Goal: Task Accomplishment & Management: Manage account settings

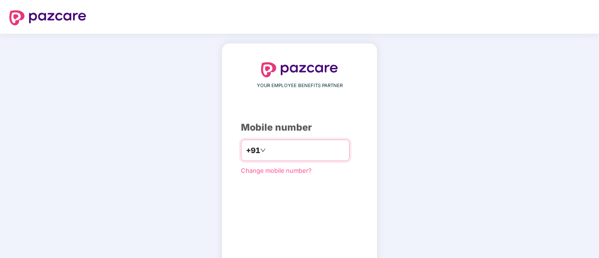
type input "**********"
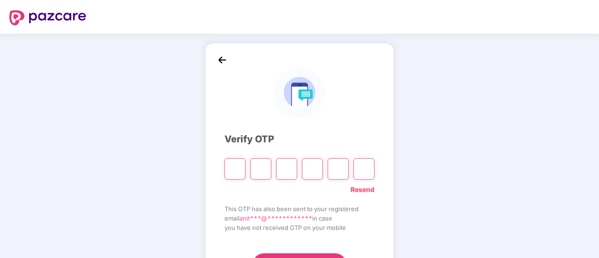
type input "*"
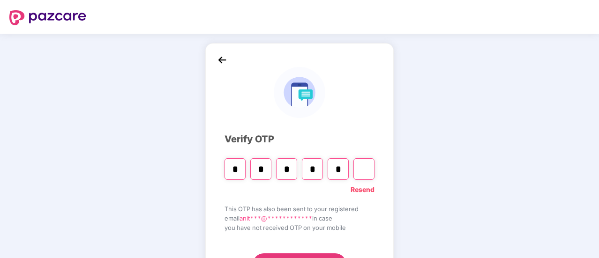
type input "*"
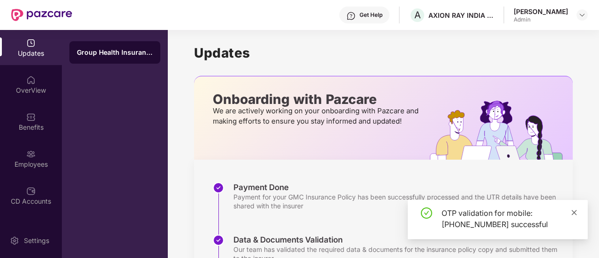
click at [573, 213] on icon "close" at bounding box center [574, 213] width 7 height 7
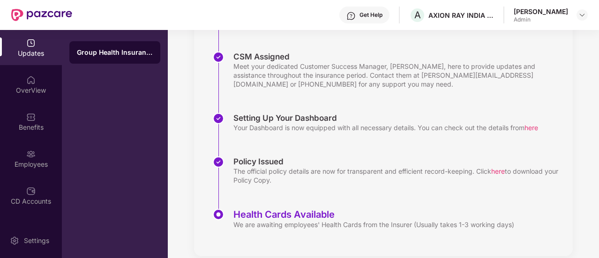
scroll to position [241, 0]
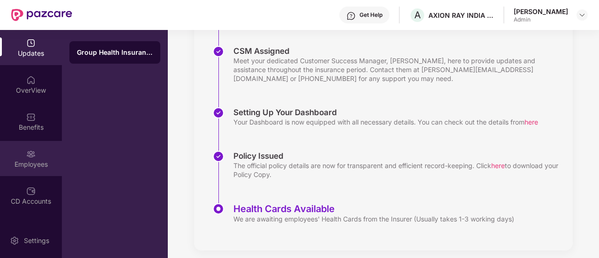
click at [29, 157] on img at bounding box center [30, 154] width 9 height 9
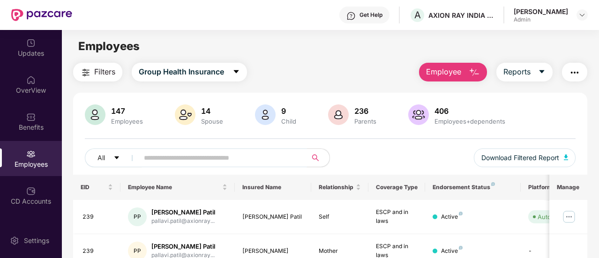
click at [179, 159] on input "text" at bounding box center [219, 158] width 150 height 14
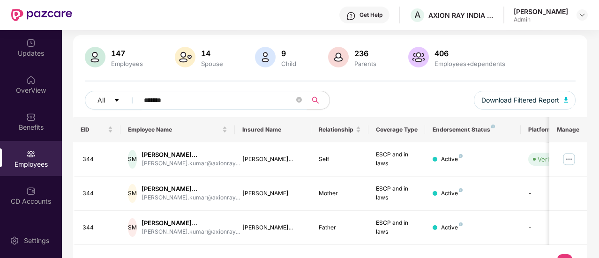
scroll to position [63, 0]
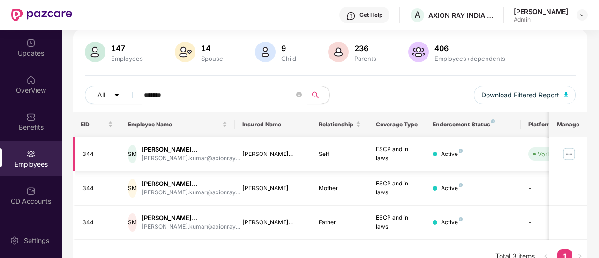
type input "*******"
click at [569, 153] on img at bounding box center [569, 154] width 15 height 15
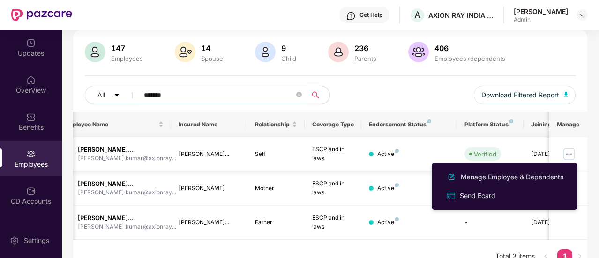
scroll to position [0, 63]
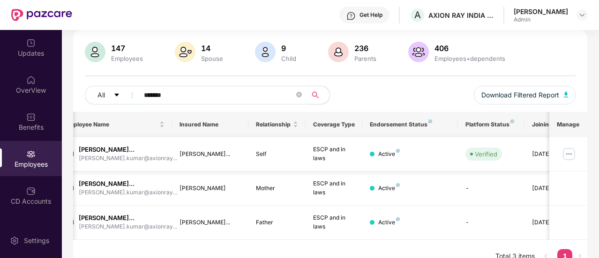
click at [383, 153] on div "Active" at bounding box center [389, 154] width 22 height 9
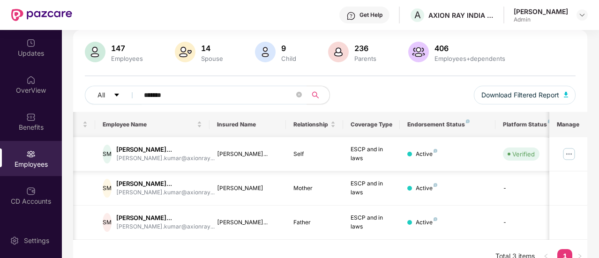
scroll to position [0, 0]
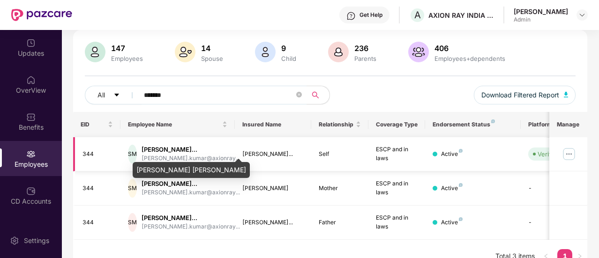
click at [181, 150] on div "[PERSON_NAME]..." at bounding box center [191, 149] width 98 height 9
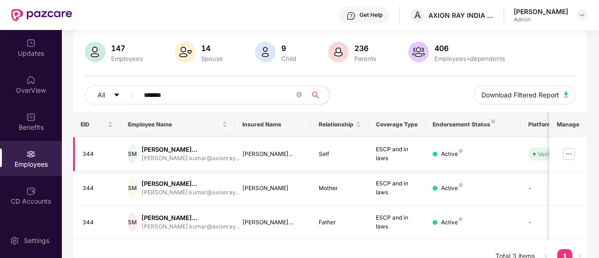
click at [567, 152] on img at bounding box center [569, 154] width 15 height 15
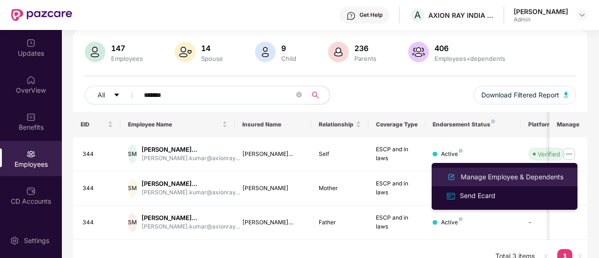
click at [527, 177] on div "Manage Employee & Dependents" at bounding box center [512, 177] width 106 height 10
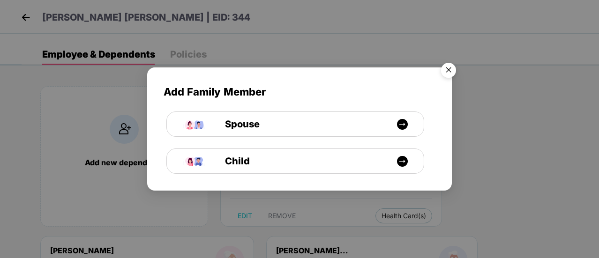
click at [452, 71] on img "Close" at bounding box center [449, 72] width 26 height 26
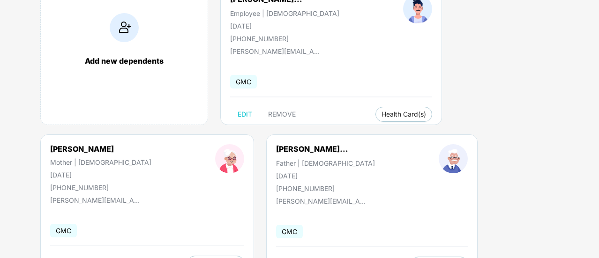
scroll to position [113, 0]
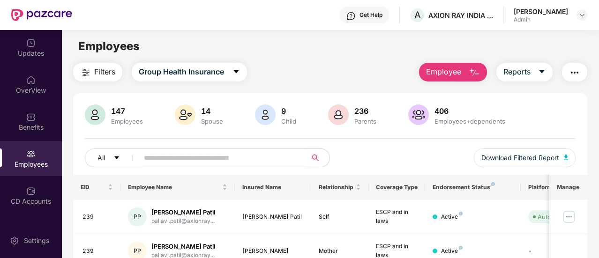
click at [460, 72] on span "Employee" at bounding box center [443, 72] width 35 height 12
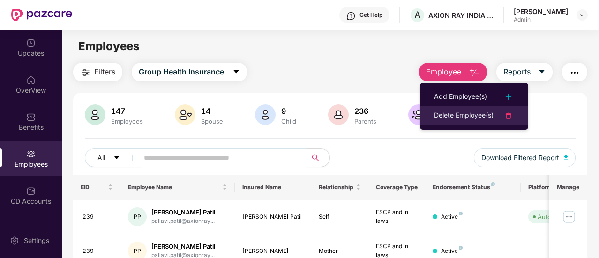
click at [455, 114] on div "Delete Employee(s)" at bounding box center [464, 115] width 60 height 11
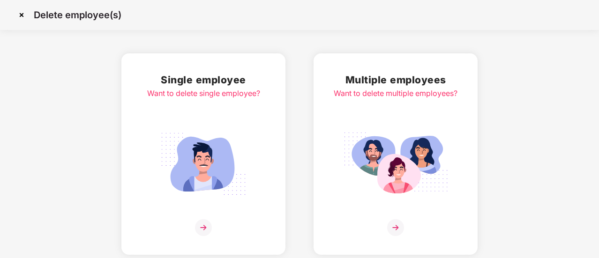
click at [209, 228] on img at bounding box center [203, 227] width 17 height 17
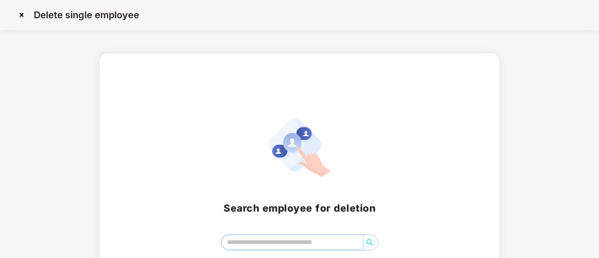
click at [258, 241] on input "search" at bounding box center [292, 242] width 141 height 14
type input "******"
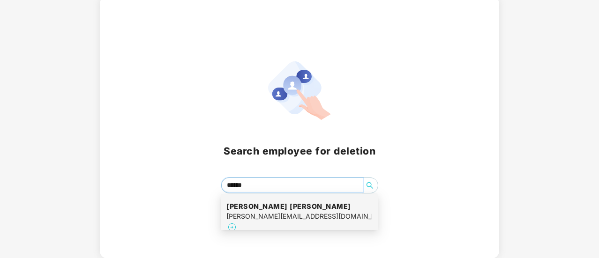
click at [263, 212] on div "[PERSON_NAME][EMAIL_ADDRESS][DOMAIN_NAME]" at bounding box center [299, 216] width 146 height 10
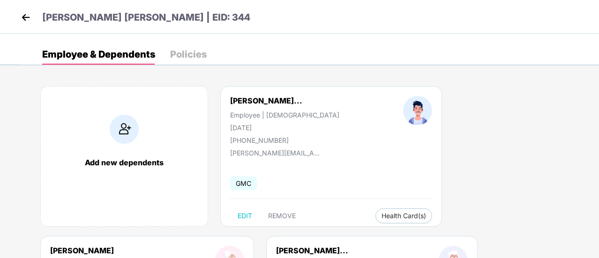
click at [196, 56] on div "Policies" at bounding box center [188, 54] width 37 height 9
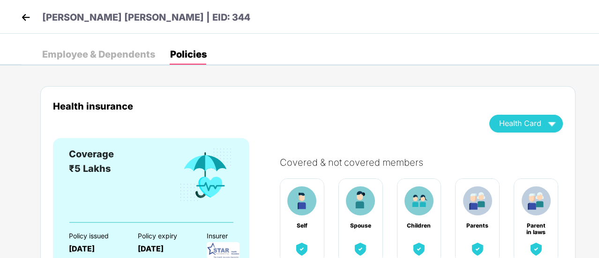
click at [28, 18] on img at bounding box center [26, 17] width 14 height 14
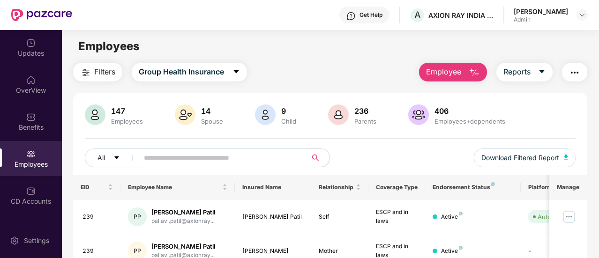
click at [454, 72] on span "Employee" at bounding box center [443, 72] width 35 height 12
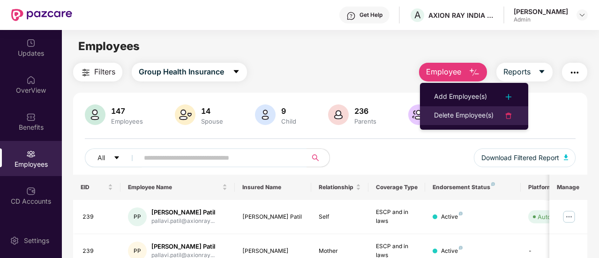
click at [454, 115] on div "Delete Employee(s)" at bounding box center [464, 115] width 60 height 11
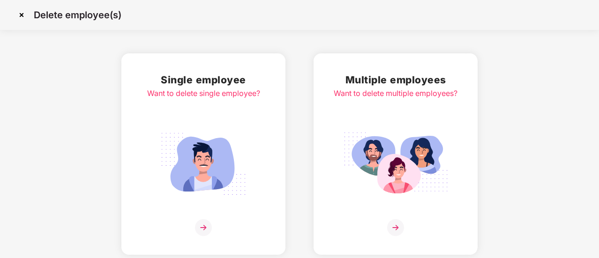
click at [202, 225] on img at bounding box center [203, 227] width 17 height 17
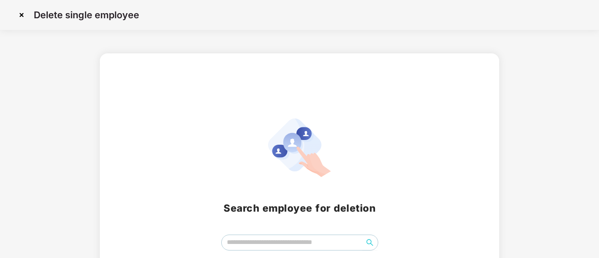
scroll to position [57, 0]
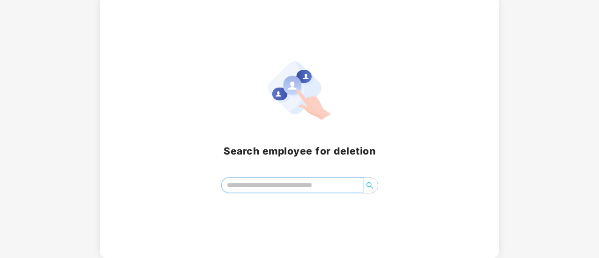
click at [303, 187] on input "search" at bounding box center [292, 185] width 141 height 14
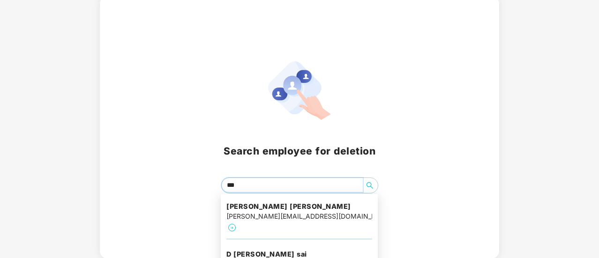
type input "****"
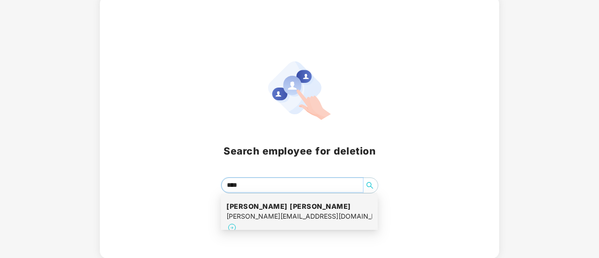
click at [290, 214] on div "[PERSON_NAME][EMAIL_ADDRESS][DOMAIN_NAME]" at bounding box center [299, 216] width 146 height 10
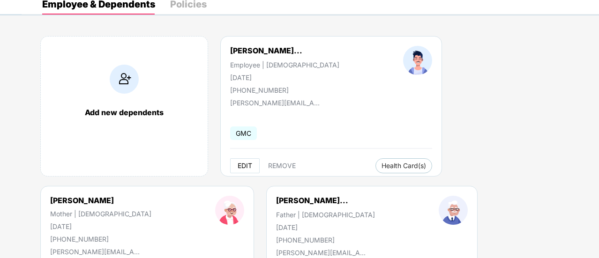
scroll to position [67, 0]
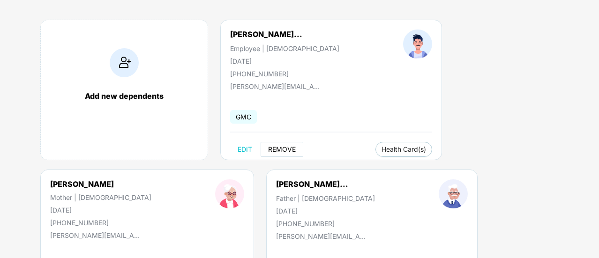
click at [286, 149] on span "REMOVE" at bounding box center [282, 150] width 28 height 8
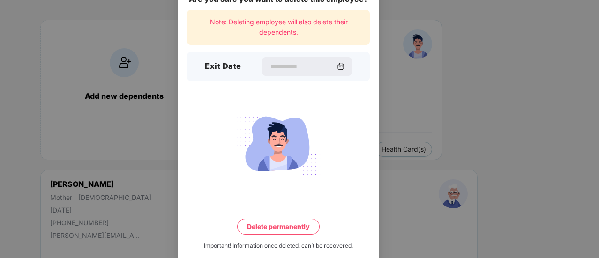
scroll to position [33, 0]
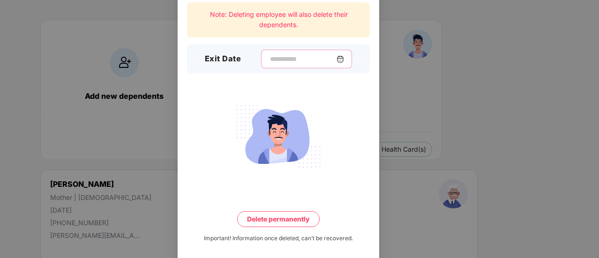
click at [269, 57] on input at bounding box center [303, 59] width 68 height 10
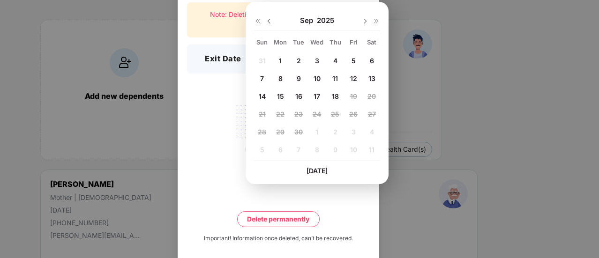
click at [351, 61] on div "5" at bounding box center [353, 60] width 14 height 14
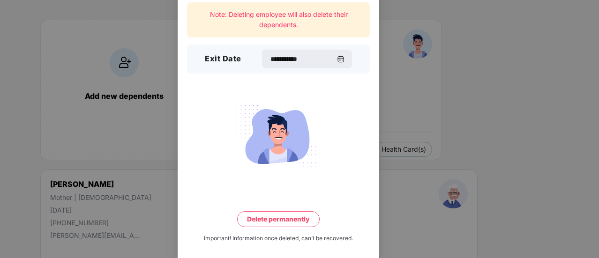
type input "**********"
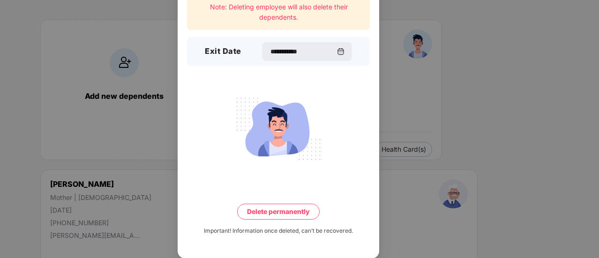
click at [280, 213] on button "Delete permanently" at bounding box center [278, 212] width 83 height 16
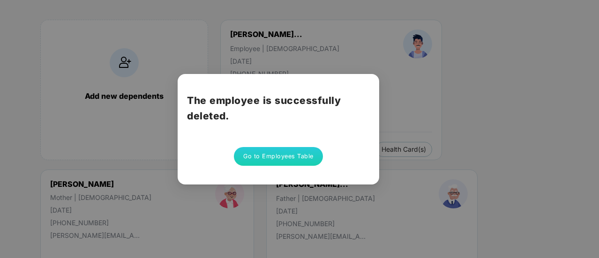
scroll to position [0, 0]
click at [263, 158] on button "Go to Employees Table" at bounding box center [278, 156] width 89 height 19
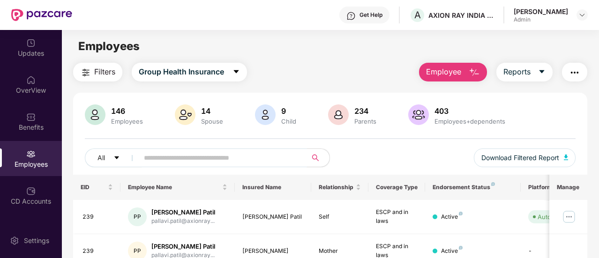
click at [254, 159] on input "text" at bounding box center [219, 158] width 150 height 14
type input "*******"
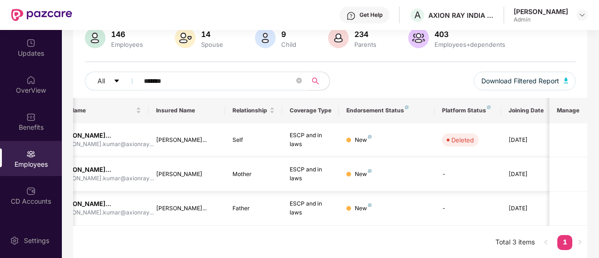
scroll to position [0, 94]
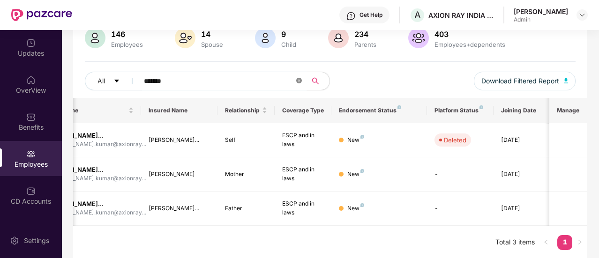
click at [299, 80] on icon "close-circle" at bounding box center [299, 81] width 6 height 6
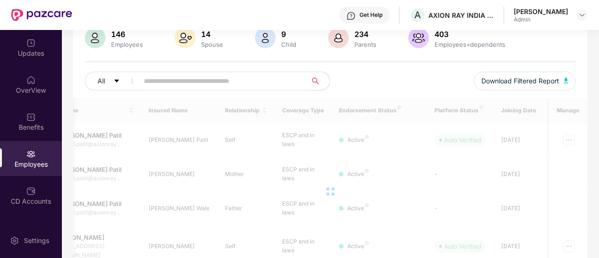
click at [278, 82] on input "text" at bounding box center [219, 81] width 150 height 14
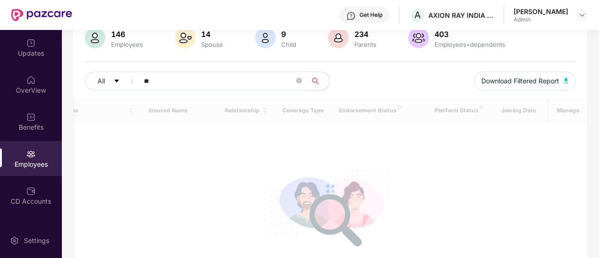
type input "*"
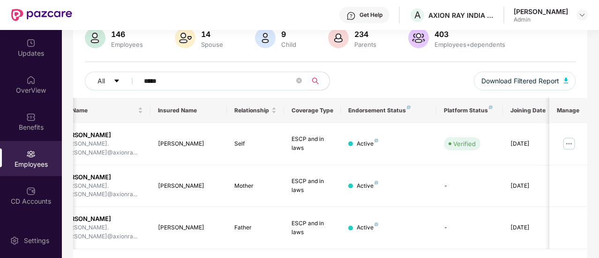
scroll to position [0, 0]
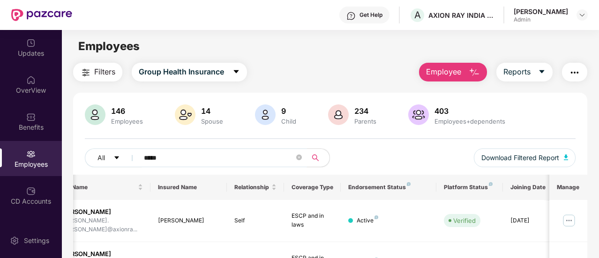
type input "*****"
click at [443, 69] on span "Employee" at bounding box center [443, 72] width 35 height 12
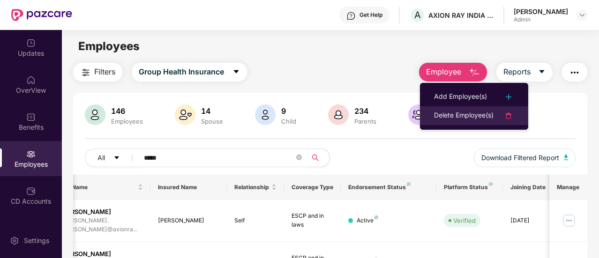
click at [460, 114] on div "Delete Employee(s)" at bounding box center [464, 115] width 60 height 11
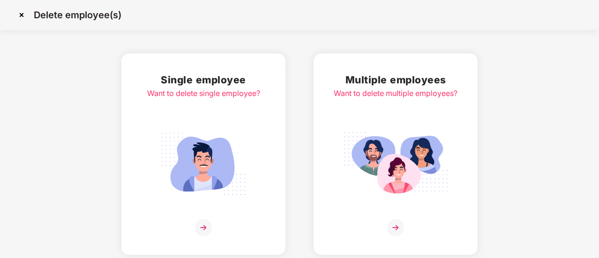
click at [199, 228] on img at bounding box center [203, 227] width 17 height 17
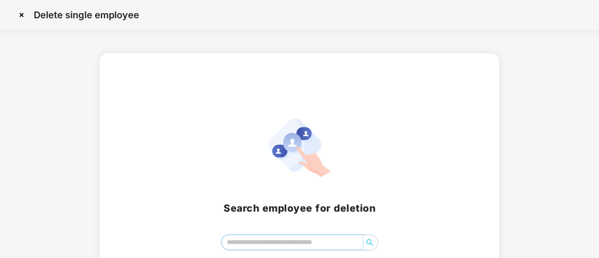
click at [247, 241] on input "search" at bounding box center [292, 242] width 141 height 14
type input "*****"
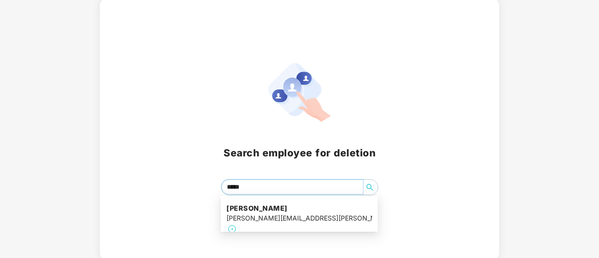
scroll to position [57, 0]
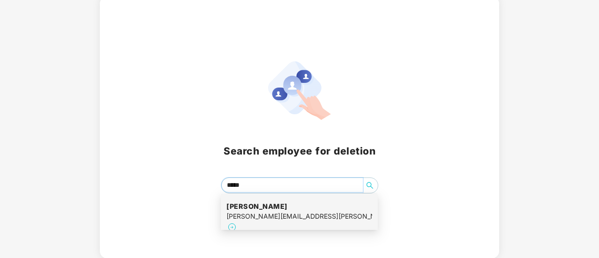
click at [274, 210] on h4 "[PERSON_NAME]" at bounding box center [299, 206] width 146 height 9
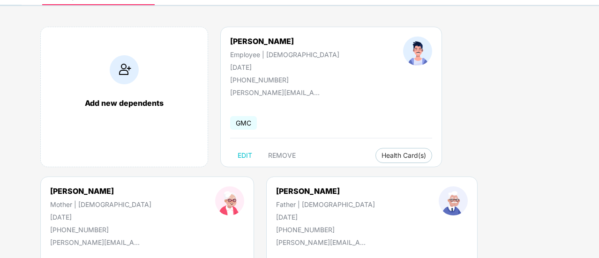
scroll to position [66, 0]
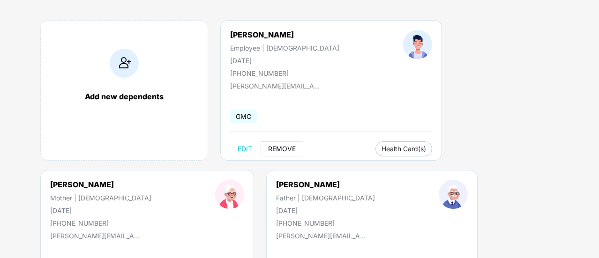
click at [279, 147] on span "REMOVE" at bounding box center [282, 149] width 28 height 8
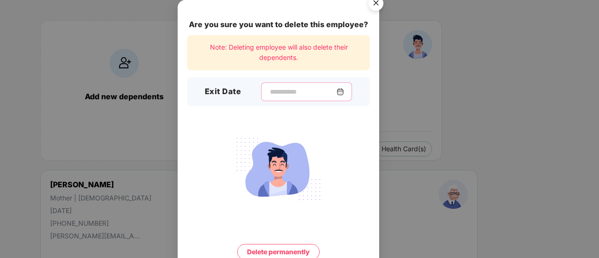
click at [269, 91] on input at bounding box center [303, 92] width 68 height 10
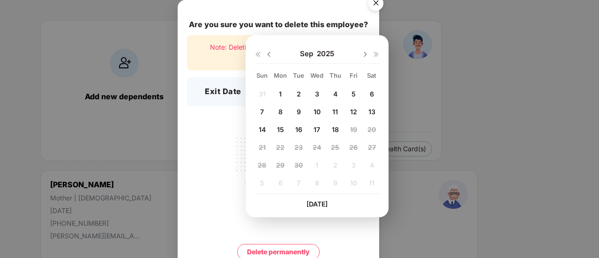
click at [271, 53] on img at bounding box center [269, 55] width 8 height 8
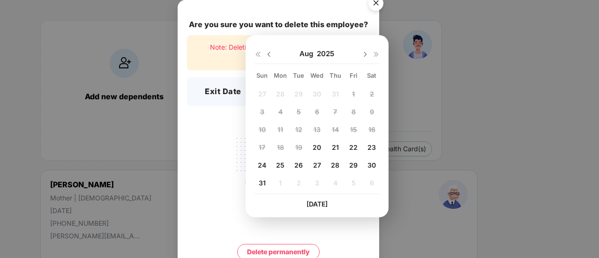
click at [356, 163] on span "29" at bounding box center [353, 165] width 8 height 8
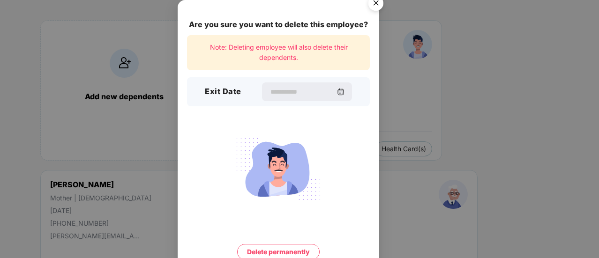
type input "**********"
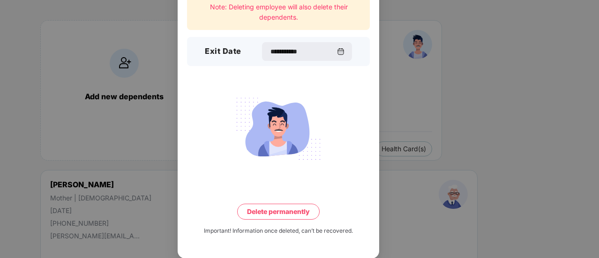
click at [282, 213] on button "Delete permanently" at bounding box center [278, 212] width 83 height 16
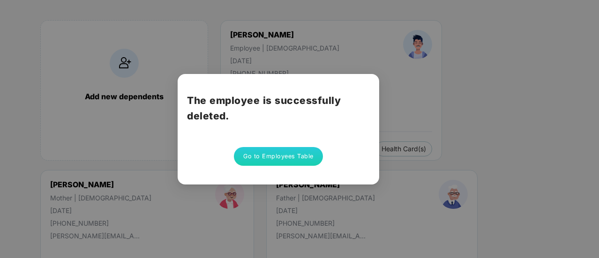
scroll to position [0, 0]
click at [291, 156] on button "Go to Employees Table" at bounding box center [278, 156] width 89 height 19
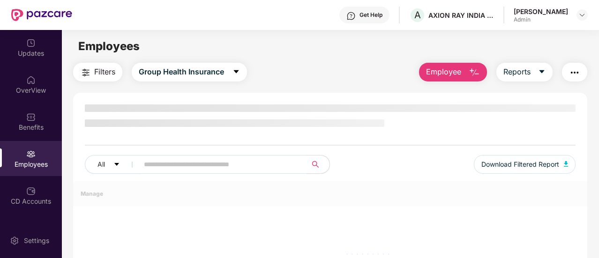
click at [451, 70] on span "Employee" at bounding box center [443, 72] width 35 height 12
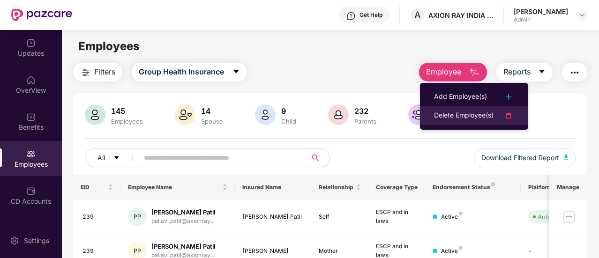
click at [472, 117] on div "Delete Employee(s)" at bounding box center [464, 115] width 60 height 11
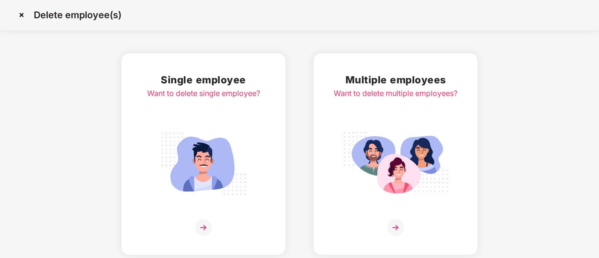
click at [203, 223] on img at bounding box center [203, 227] width 17 height 17
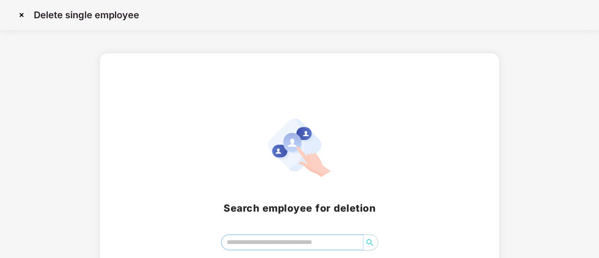
click at [239, 240] on input "search" at bounding box center [292, 242] width 141 height 14
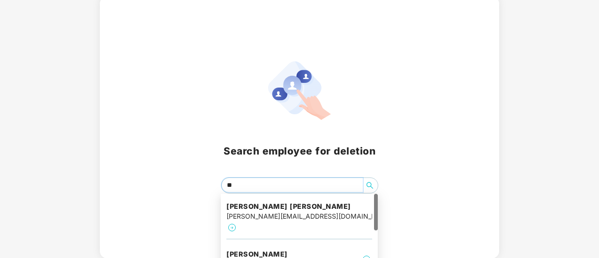
type input "*"
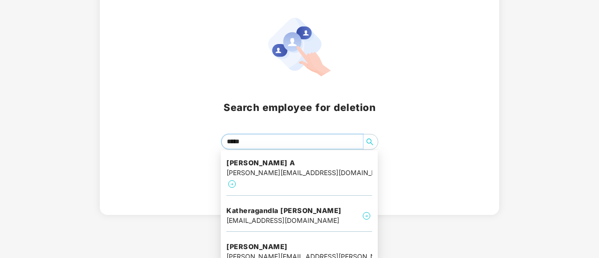
scroll to position [101, 0]
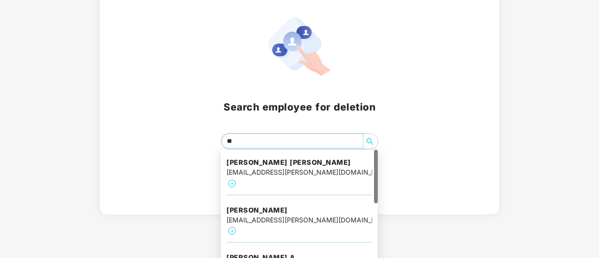
type input "*"
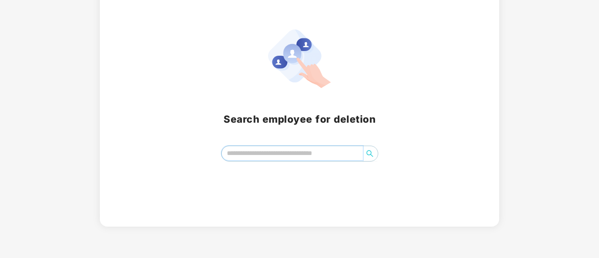
scroll to position [57, 0]
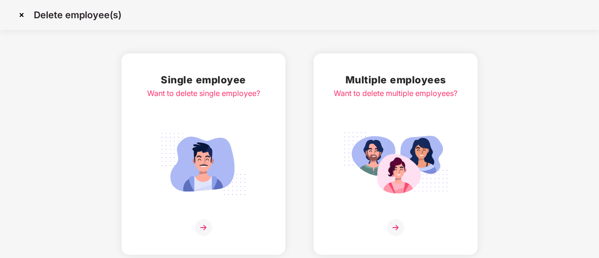
click at [21, 16] on img at bounding box center [21, 15] width 15 height 15
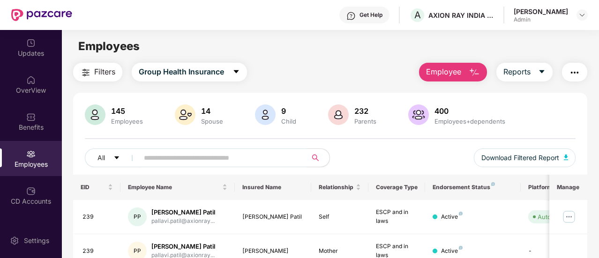
click at [109, 111] on div "145" at bounding box center [127, 110] width 36 height 9
click at [471, 73] on img "button" at bounding box center [474, 72] width 11 height 11
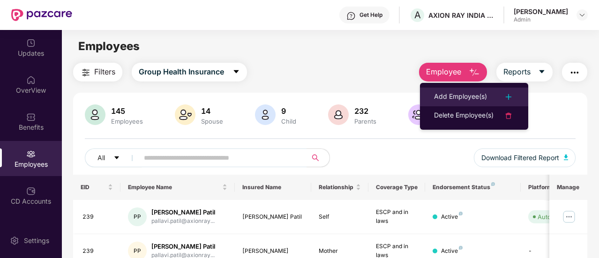
click at [466, 97] on div "Add Employee(s)" at bounding box center [460, 96] width 53 height 11
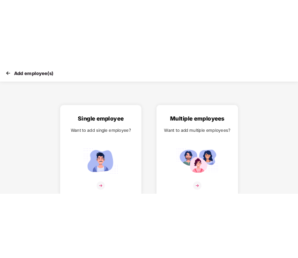
scroll to position [7, 0]
